Goal: Task Accomplishment & Management: Use online tool/utility

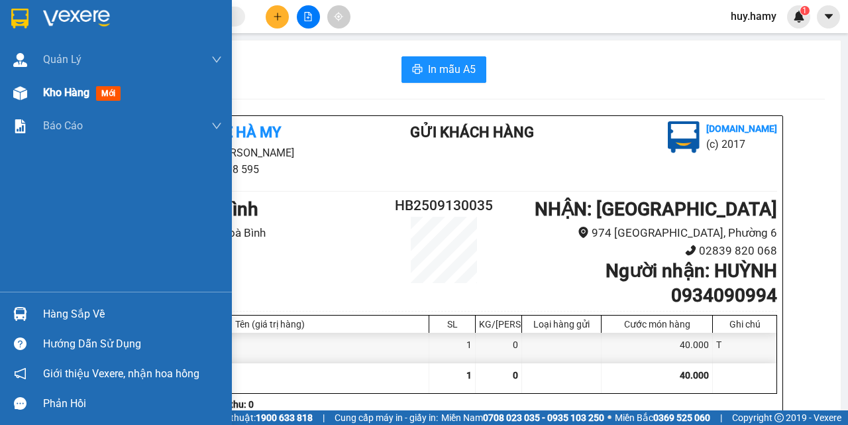
click at [55, 90] on span "Kho hàng" at bounding box center [66, 92] width 46 height 13
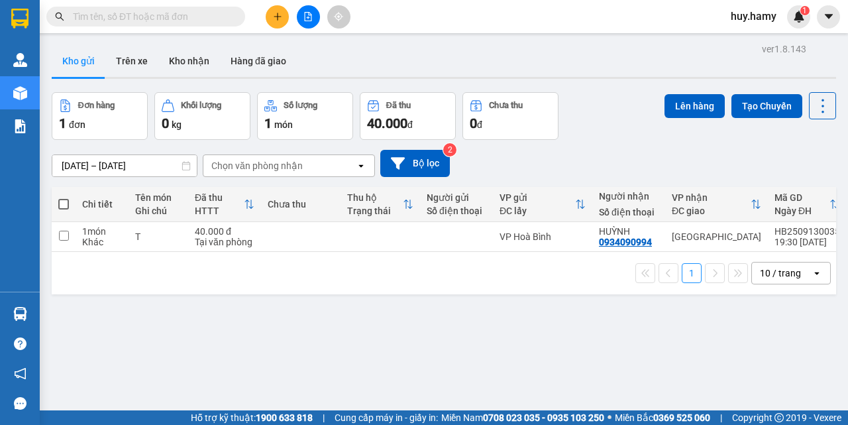
click at [60, 199] on span at bounding box center [63, 204] width 11 height 11
click at [64, 197] on input "checkbox" at bounding box center [64, 197] width 0 height 0
checkbox input "true"
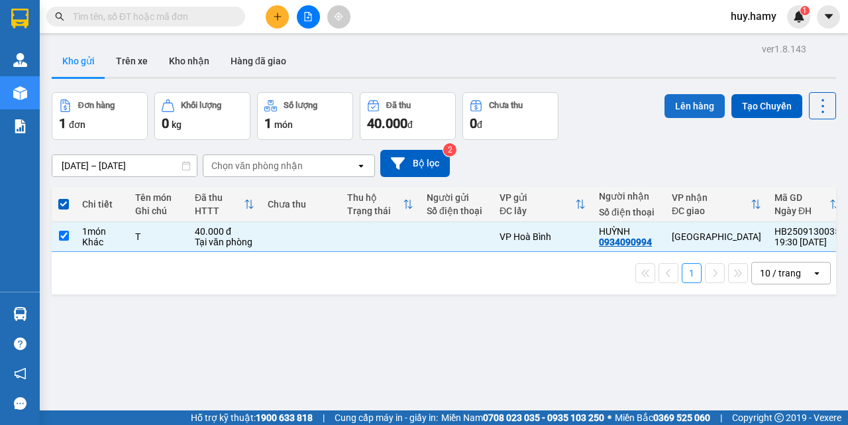
click at [688, 105] on button "Lên hàng" at bounding box center [695, 106] width 60 height 24
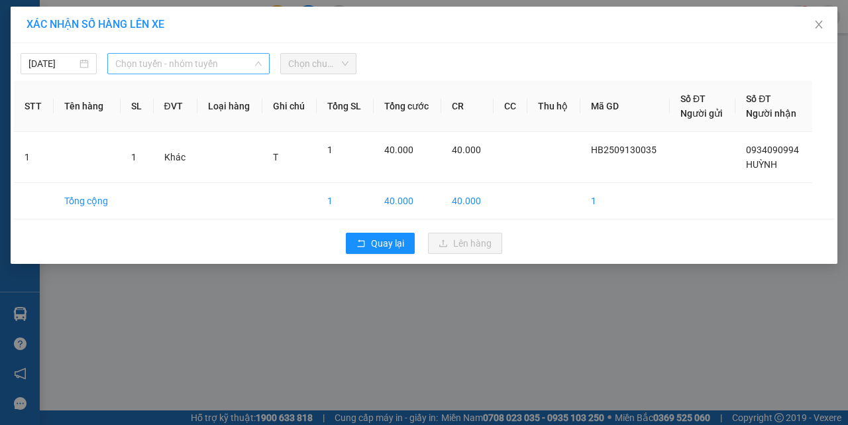
click at [222, 62] on span "Chọn tuyến - nhóm tuyến" at bounding box center [188, 64] width 146 height 20
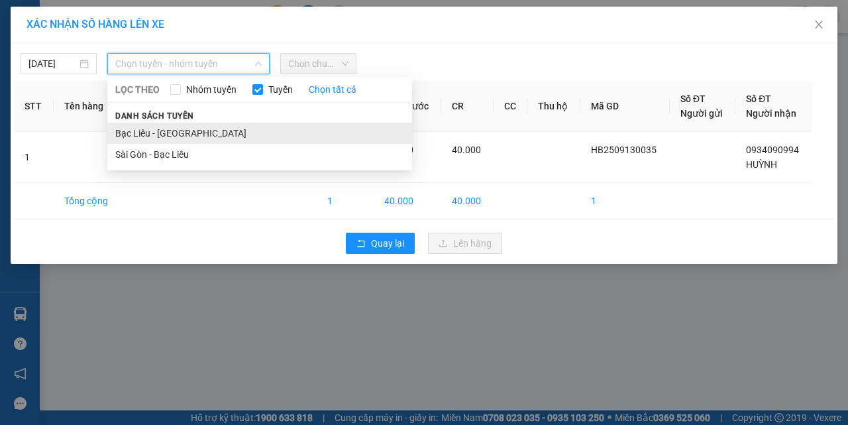
drag, startPoint x: 190, startPoint y: 131, endPoint x: 308, endPoint y: 84, distance: 127.0
click at [192, 131] on li "Bạc Liêu - [GEOGRAPHIC_DATA]" at bounding box center [259, 133] width 305 height 21
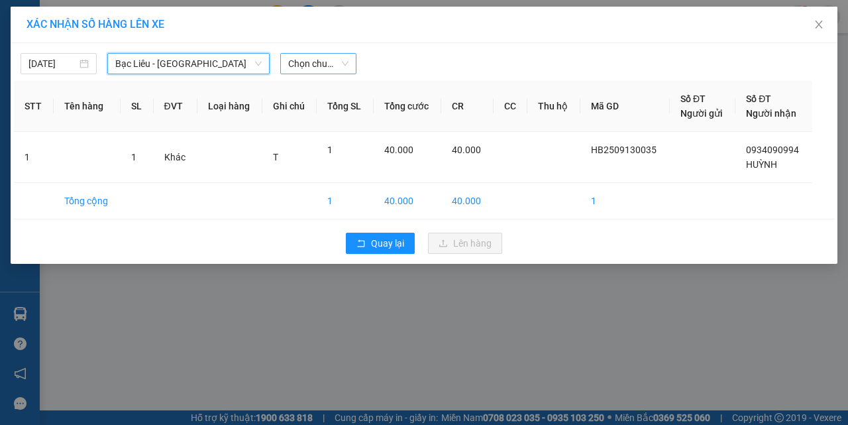
click at [330, 62] on span "Chọn chuyến" at bounding box center [318, 64] width 60 height 20
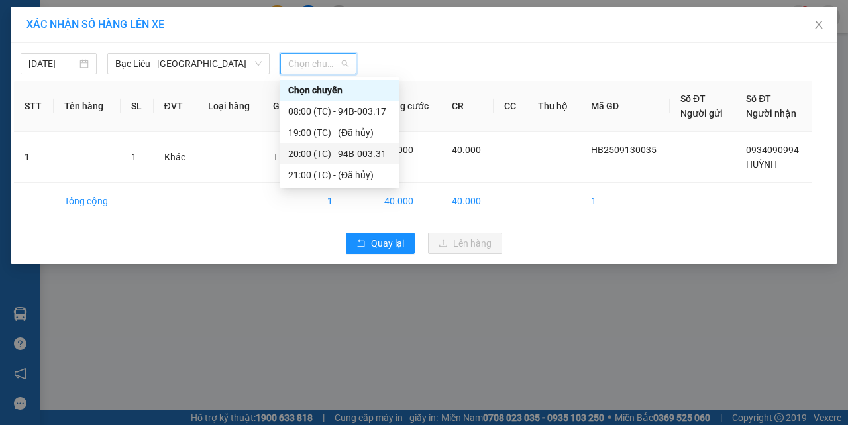
click at [349, 158] on div "20:00 (TC) - 94B-003.31" at bounding box center [339, 153] width 103 height 15
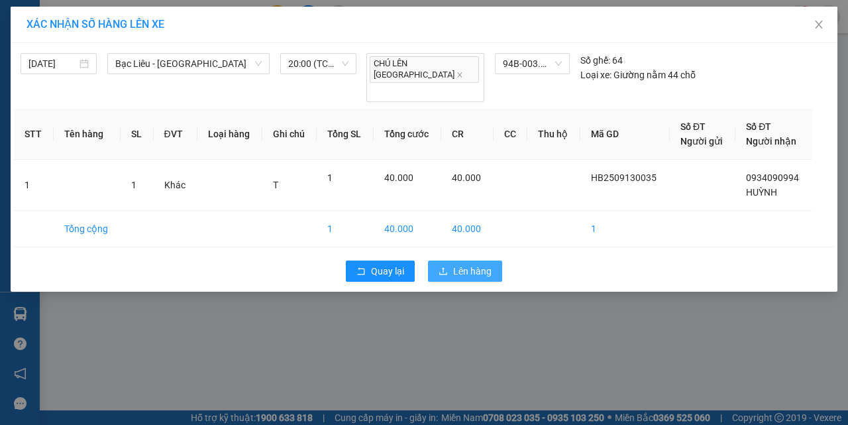
click at [479, 264] on span "Lên hàng" at bounding box center [472, 271] width 38 height 15
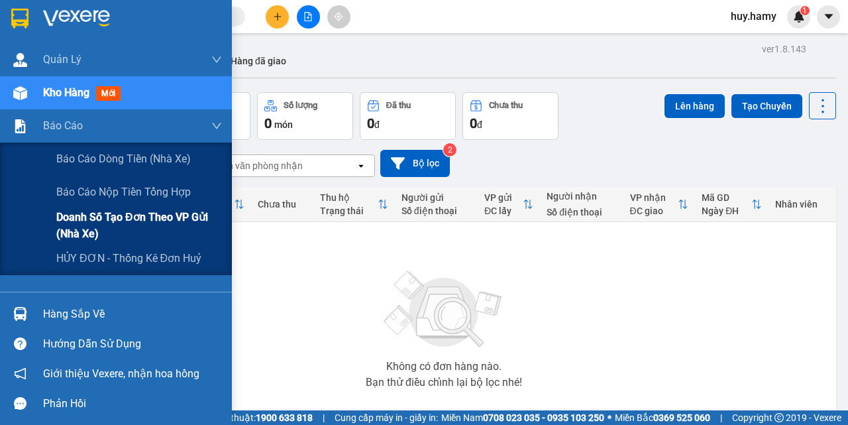
click at [132, 214] on span "Doanh số tạo đơn theo VP gửi (nhà xe)" at bounding box center [139, 225] width 166 height 33
